Goal: Task Accomplishment & Management: Manage account settings

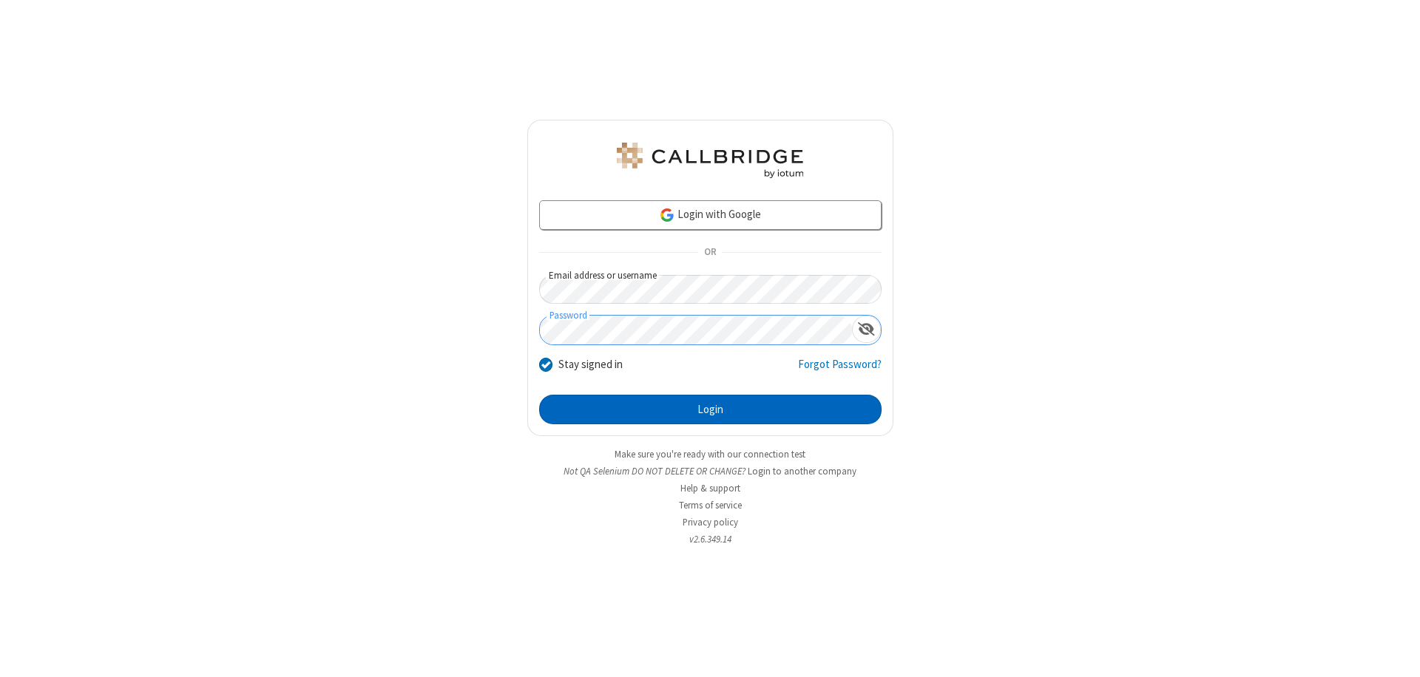
click at [710, 410] on button "Login" at bounding box center [710, 410] width 342 height 30
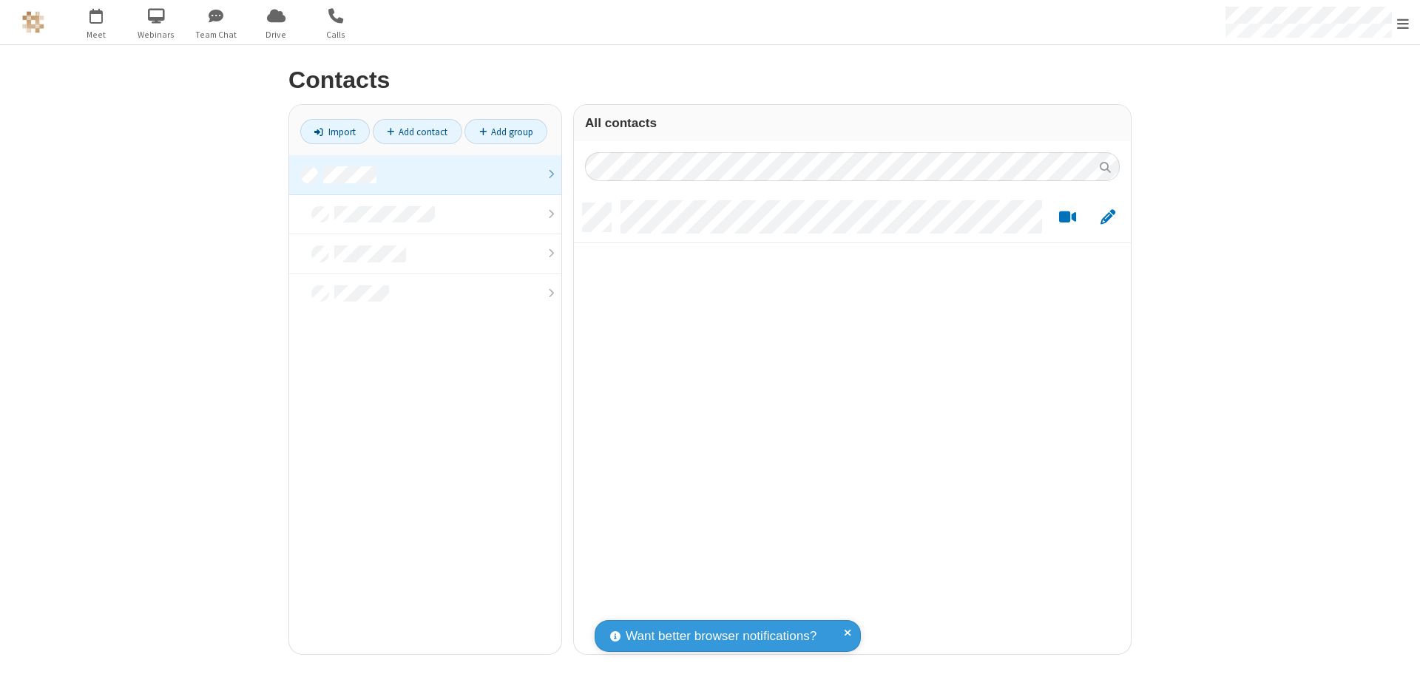
scroll to position [451, 546]
click at [425, 175] on link at bounding box center [425, 175] width 272 height 40
click at [417, 132] on link "Add contact" at bounding box center [417, 131] width 89 height 25
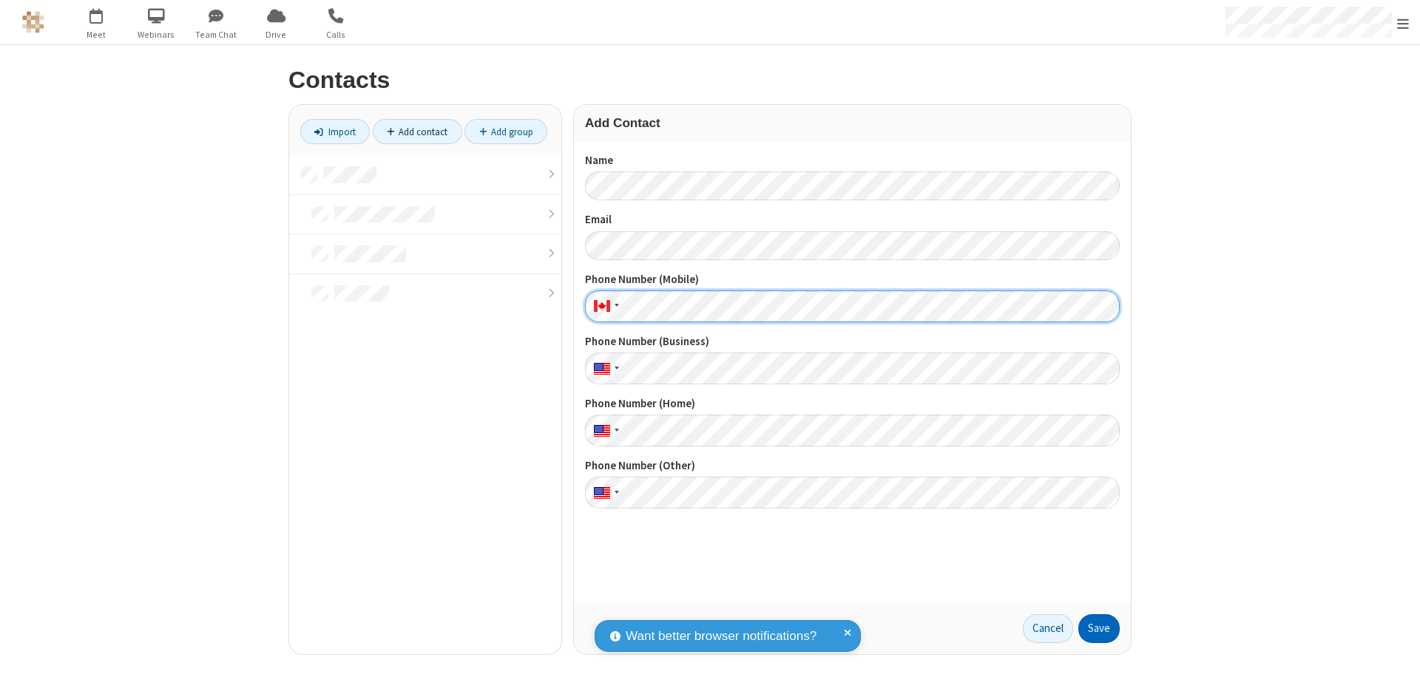
click at [1099, 629] on button "Save" at bounding box center [1098, 630] width 41 height 30
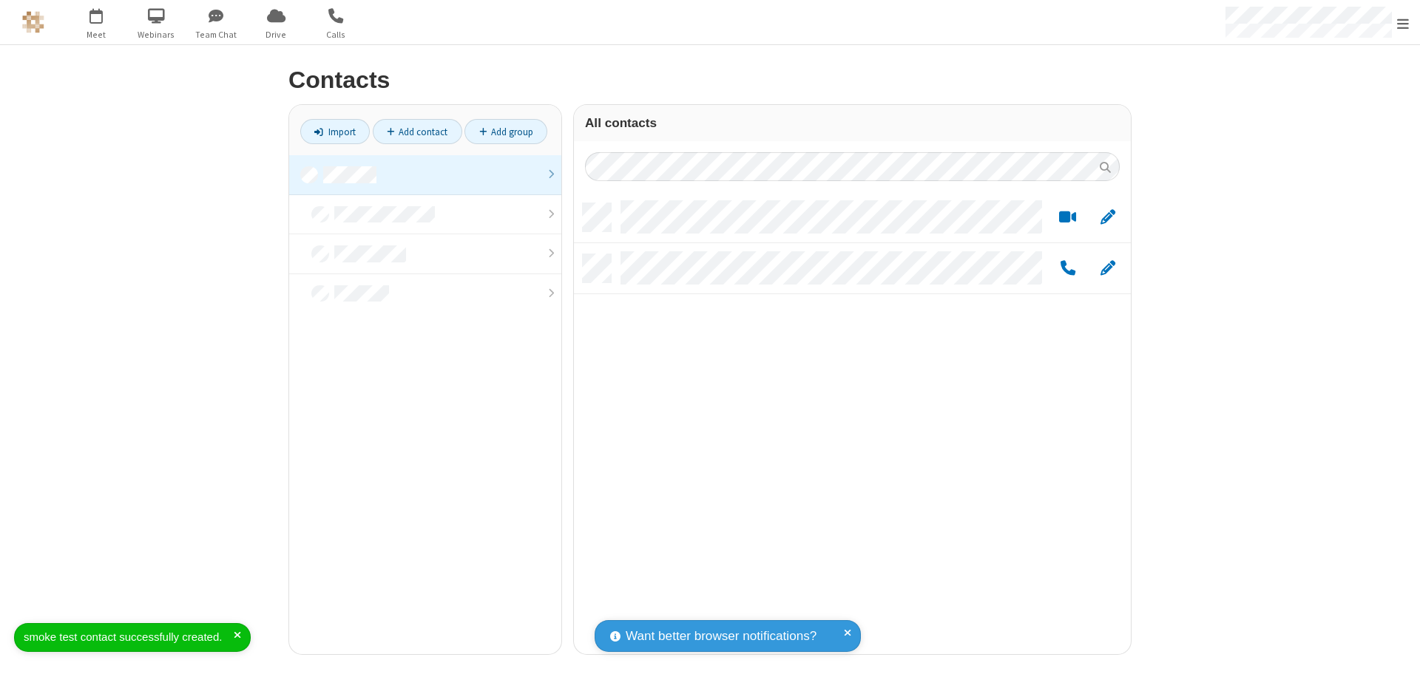
scroll to position [451, 546]
